Goal: Use online tool/utility

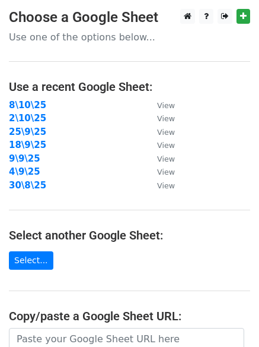
scroll to position [206, 0]
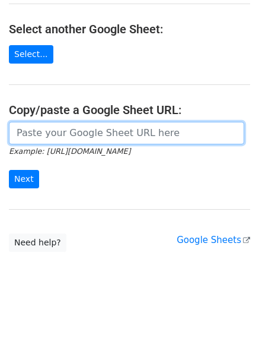
click at [90, 136] on input "url" at bounding box center [127, 133] width 236 height 23
paste input "[URL][DOMAIN_NAME]"
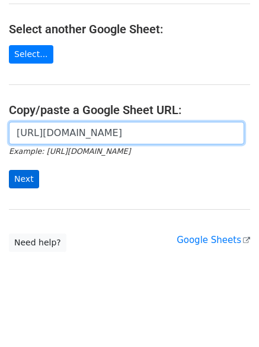
scroll to position [0, 260]
type input "[URL][DOMAIN_NAME]"
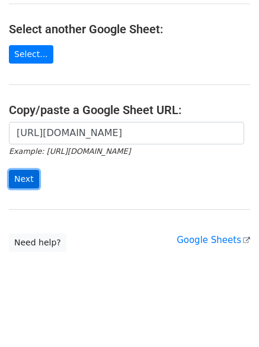
scroll to position [0, 0]
click at [34, 174] on input "Next" at bounding box center [24, 179] width 30 height 18
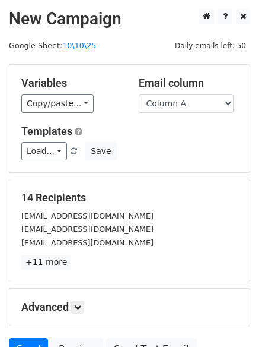
click at [55, 91] on div "Variables Copy/paste... {{Column A}} {{Column B}}" at bounding box center [71, 95] width 118 height 36
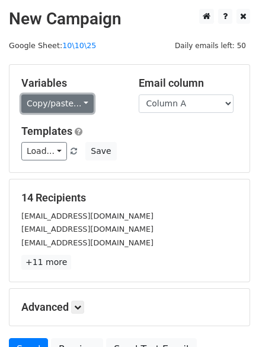
click at [61, 101] on link "Copy/paste..." at bounding box center [57, 103] width 72 height 18
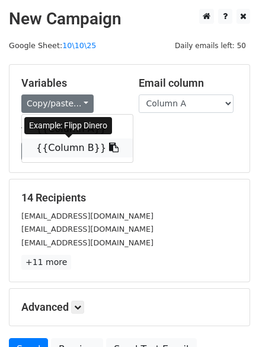
click at [59, 145] on link "{{Column B}}" at bounding box center [77, 147] width 111 height 19
